Goal: Task Accomplishment & Management: Manage account settings

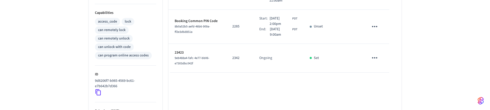
scroll to position [216, 0]
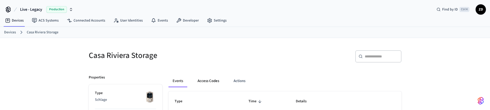
click at [203, 80] on button "Access Codes" at bounding box center [209, 81] width 30 height 12
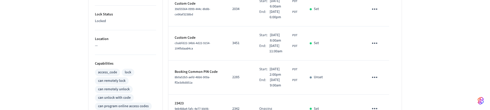
scroll to position [185, 0]
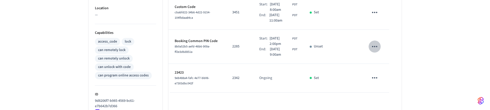
click at [375, 46] on icon "sticky table" at bounding box center [375, 47] width 8 height 8
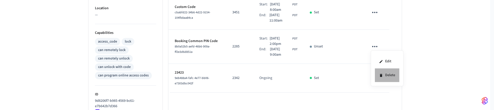
click at [389, 75] on li "Delete" at bounding box center [387, 76] width 24 height 14
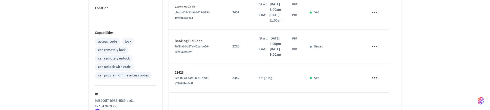
click at [273, 47] on span "[DATE] 9:00am" at bounding box center [280, 52] width 21 height 11
click at [274, 40] on span "[DATE] 2:00pm" at bounding box center [281, 41] width 22 height 11
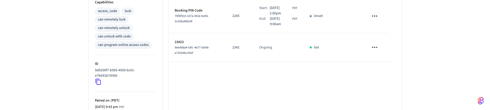
scroll to position [216, 0]
